Goal: Find specific page/section: Find specific page/section

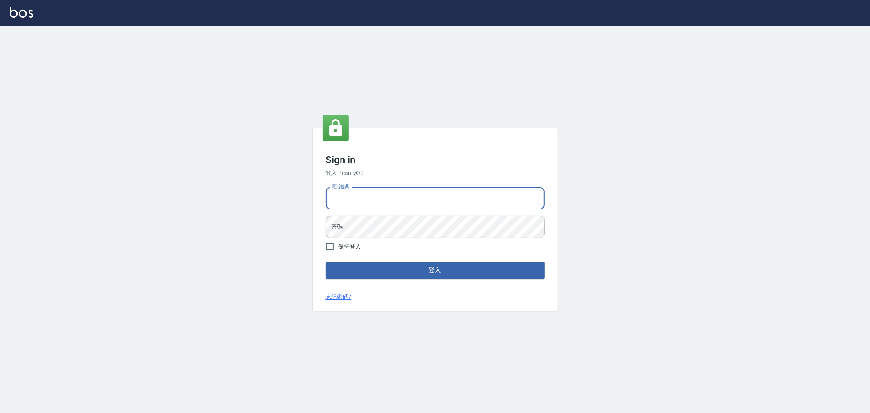
click at [362, 194] on input "電話號碼" at bounding box center [435, 198] width 219 height 22
type input "0222886821"
drag, startPoint x: 366, startPoint y: 199, endPoint x: 319, endPoint y: 201, distance: 46.6
click at [319, 201] on div "Sign in 登入 BeautyOS 電話號碼 [PHONE_NUMBER] 電話號碼 密碼 密碼 保持登入 登入 忘記密碼?" at bounding box center [435, 219] width 245 height 182
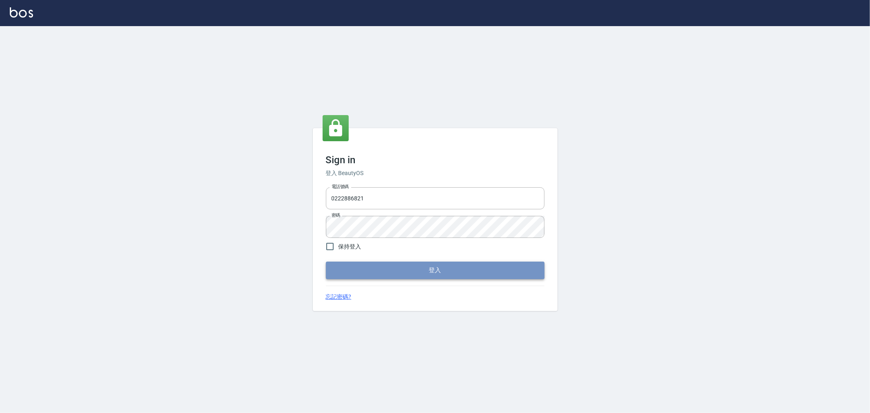
click at [419, 272] on button "登入" at bounding box center [435, 270] width 219 height 17
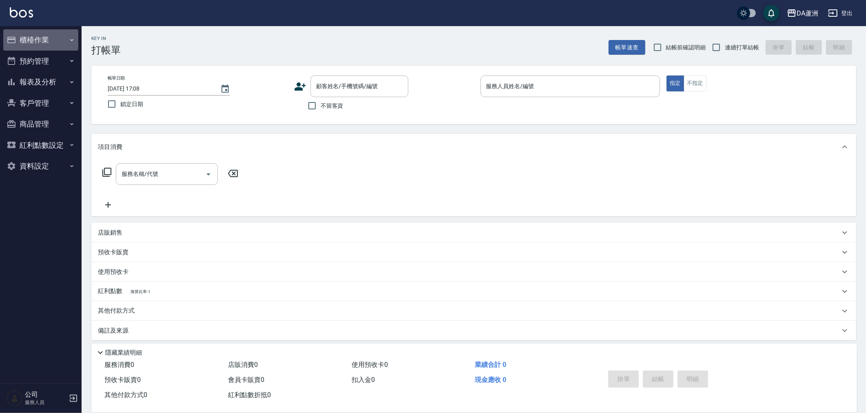
click at [58, 38] on button "櫃檯作業" at bounding box center [40, 39] width 75 height 21
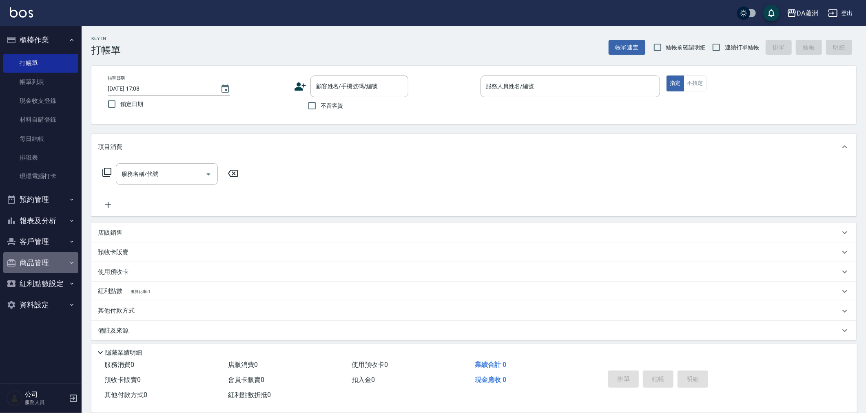
click at [61, 255] on button "商品管理" at bounding box center [40, 262] width 75 height 21
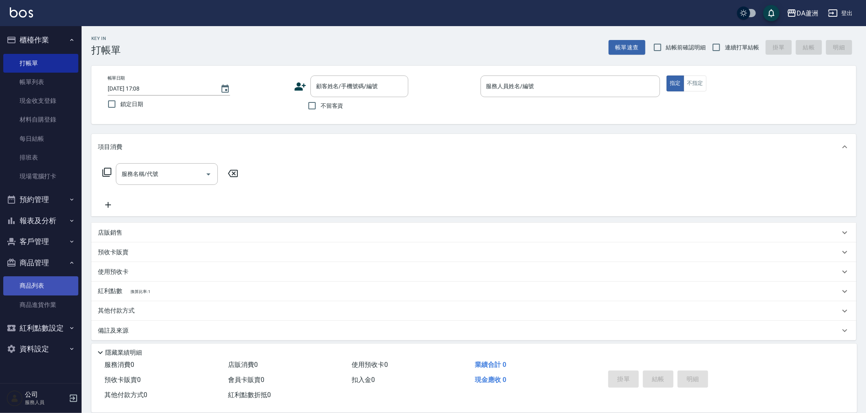
click at [55, 292] on link "商品列表" at bounding box center [40, 285] width 75 height 19
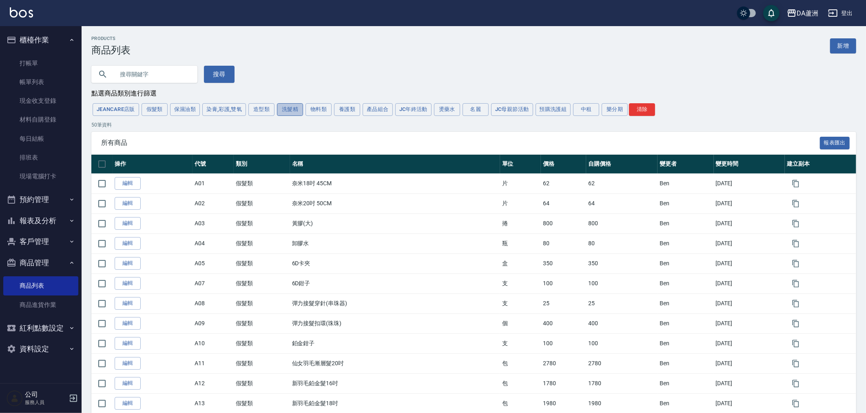
click at [288, 110] on button "洗髮精" at bounding box center [290, 109] width 26 height 13
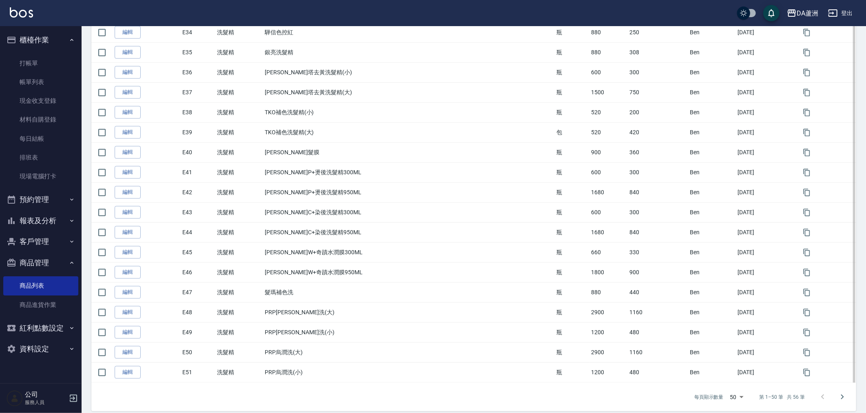
scroll to position [802, 0]
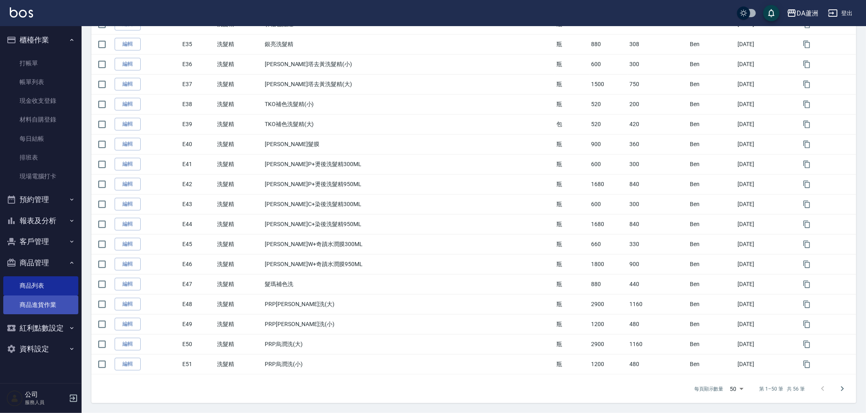
click at [49, 305] on link "商品進貨作業" at bounding box center [40, 304] width 75 height 19
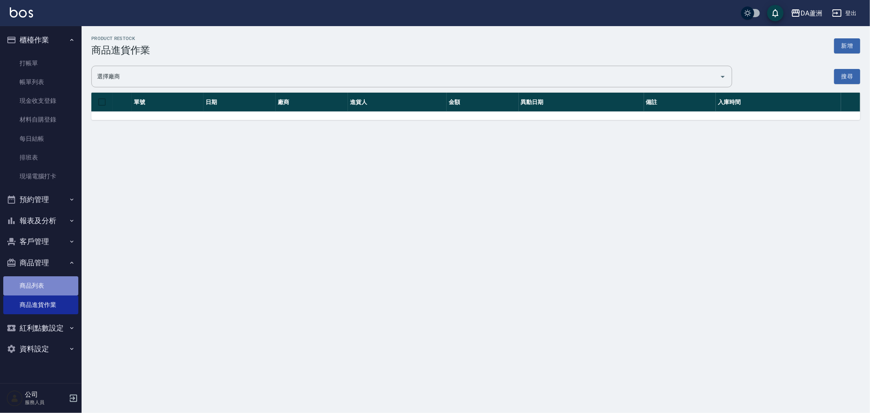
click at [35, 277] on link "商品列表" at bounding box center [40, 285] width 75 height 19
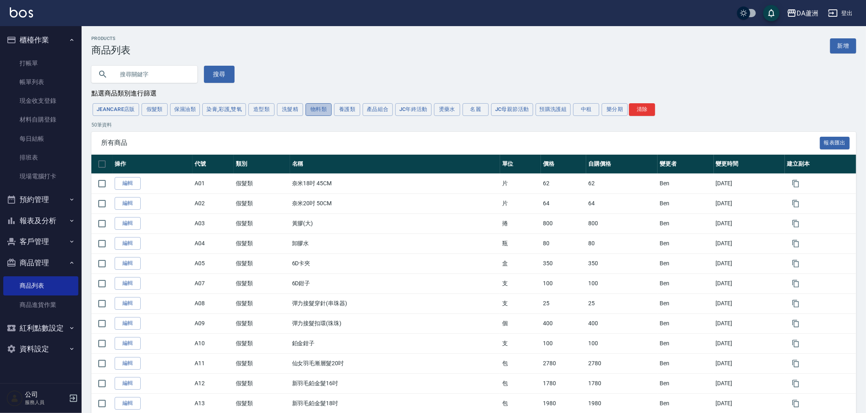
click at [326, 105] on button "物料類" at bounding box center [319, 109] width 26 height 13
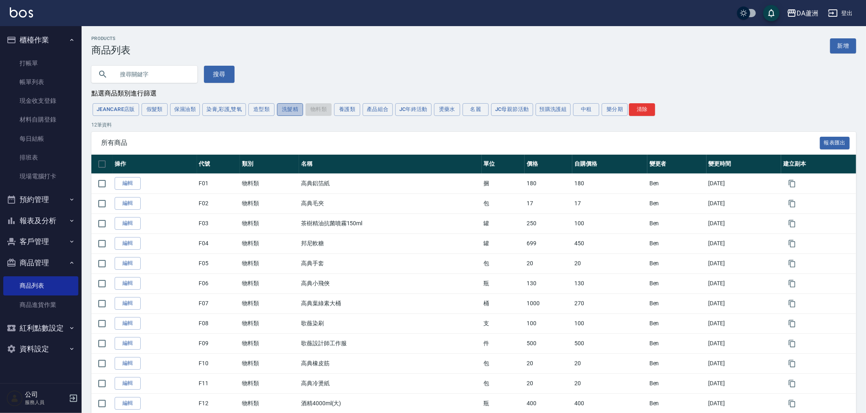
click at [291, 107] on button "洗髮精" at bounding box center [290, 109] width 26 height 13
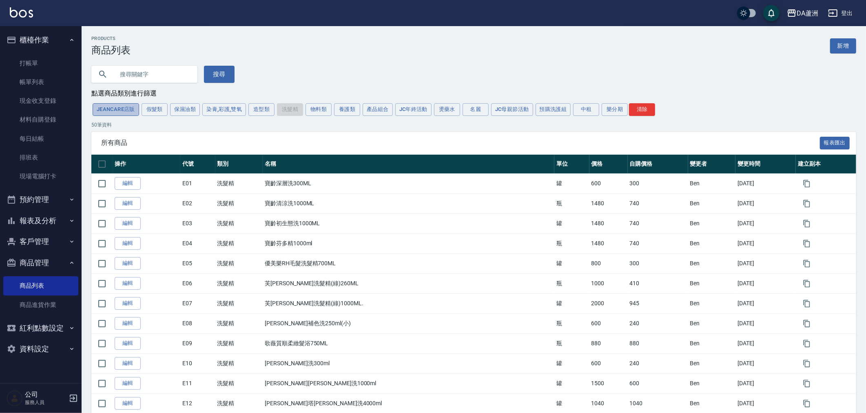
click at [112, 113] on button "JeanCare店販" at bounding box center [116, 109] width 47 height 13
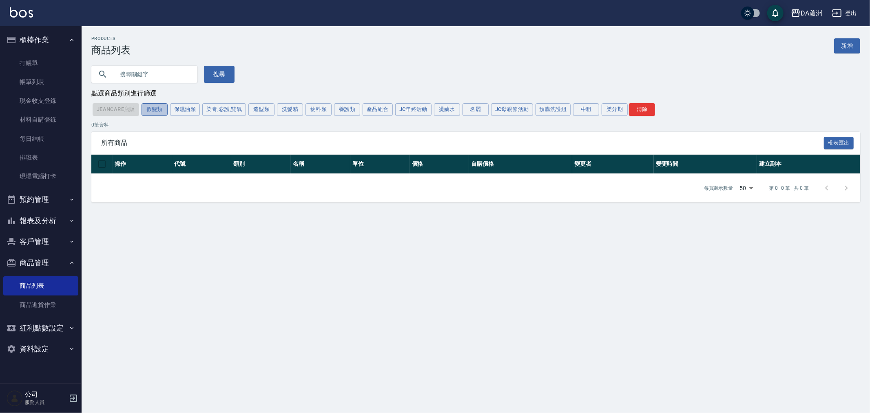
click at [155, 113] on button "假髮類" at bounding box center [155, 109] width 26 height 13
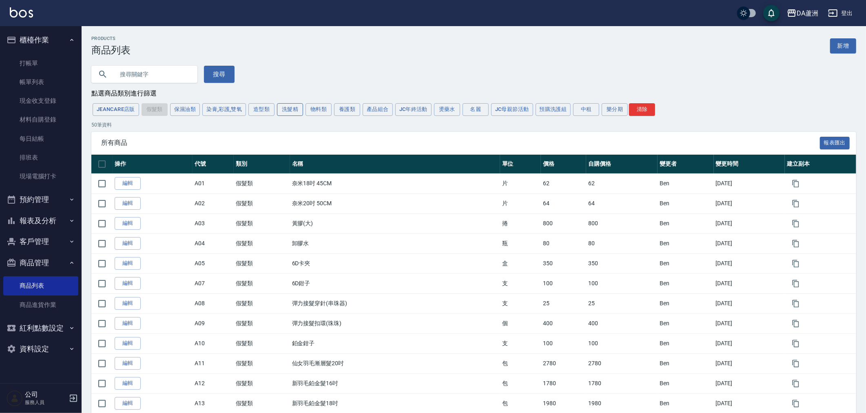
click at [293, 107] on button "洗髮精" at bounding box center [290, 109] width 26 height 13
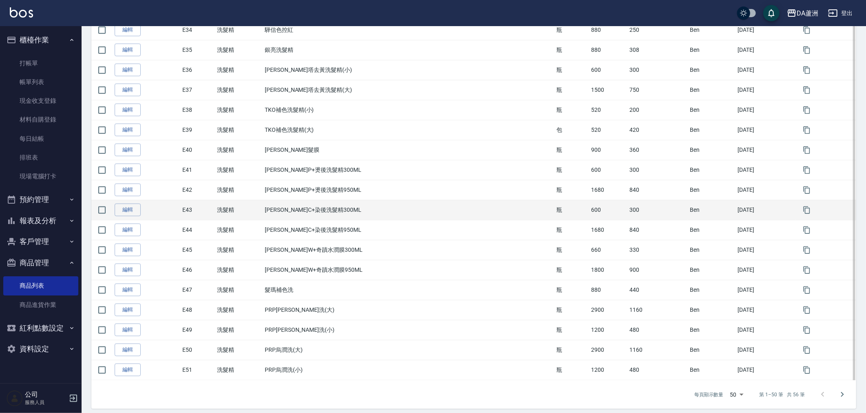
scroll to position [802, 0]
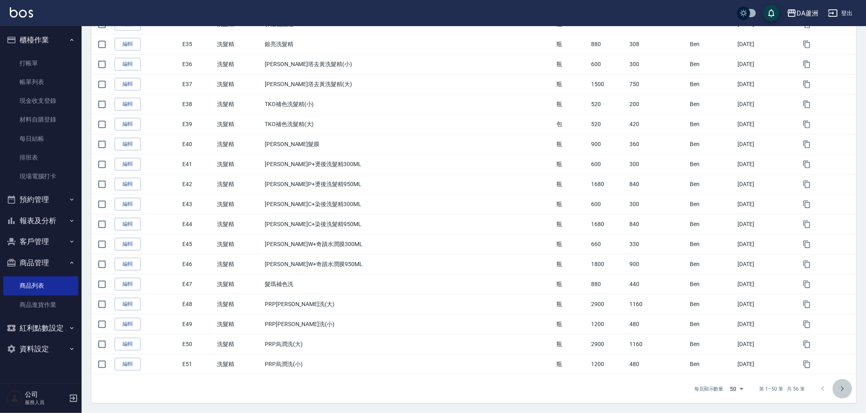
click at [841, 389] on icon "Go to next page" at bounding box center [843, 389] width 10 height 10
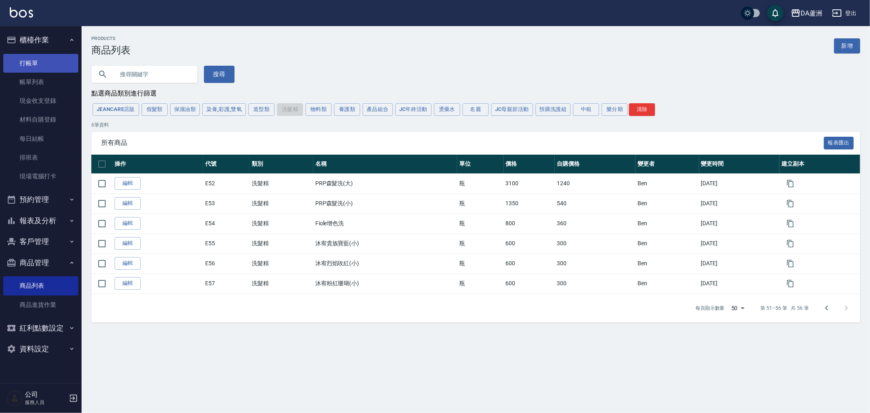
click at [36, 66] on link "打帳單" at bounding box center [40, 63] width 75 height 19
